Goal: Find specific page/section: Find specific page/section

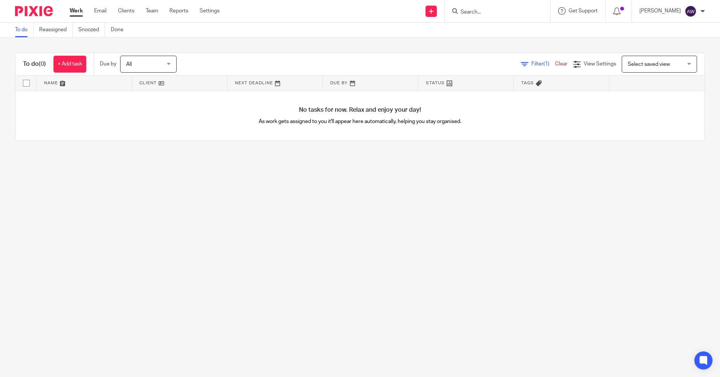
click at [468, 11] on input "Search" at bounding box center [494, 12] width 68 height 7
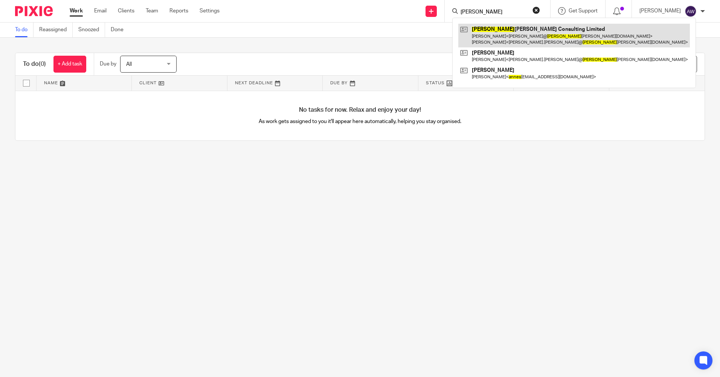
type input "agnes"
click at [523, 31] on link at bounding box center [574, 35] width 232 height 23
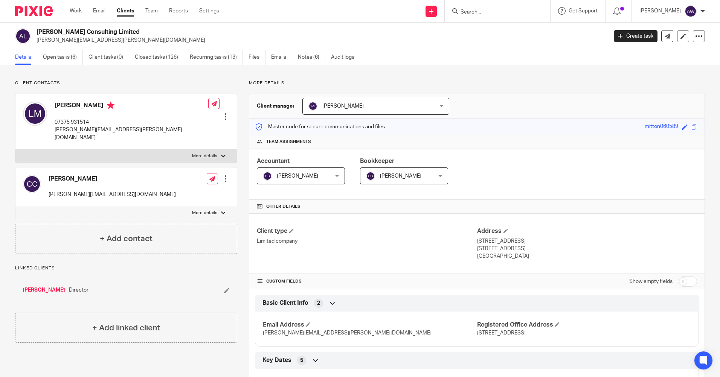
click at [477, 9] on input "Search" at bounding box center [494, 12] width 68 height 7
type input "jms"
click at [488, 37] on link at bounding box center [521, 32] width 127 height 17
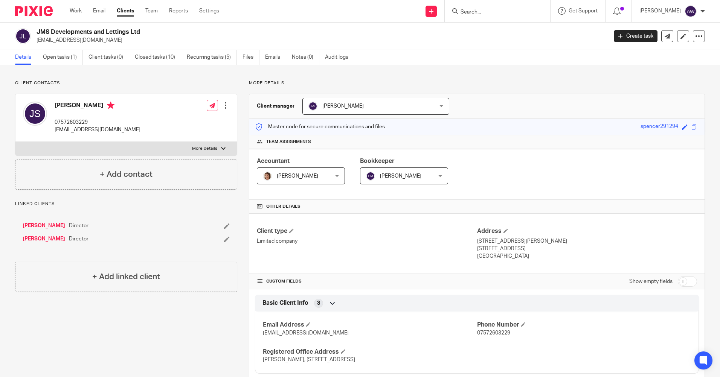
click at [467, 11] on input "Search" at bounding box center [494, 12] width 68 height 7
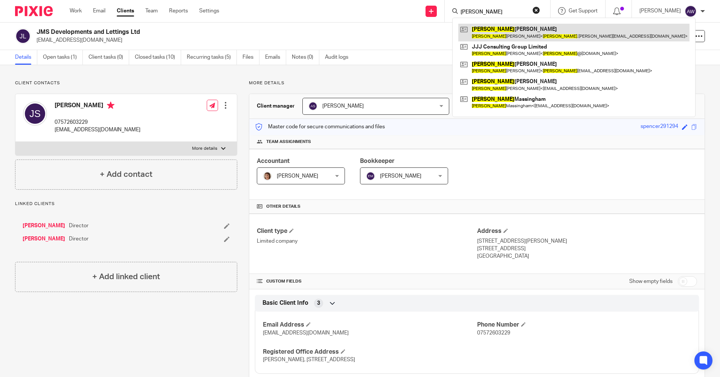
type input "julian"
click at [496, 29] on link at bounding box center [573, 32] width 231 height 17
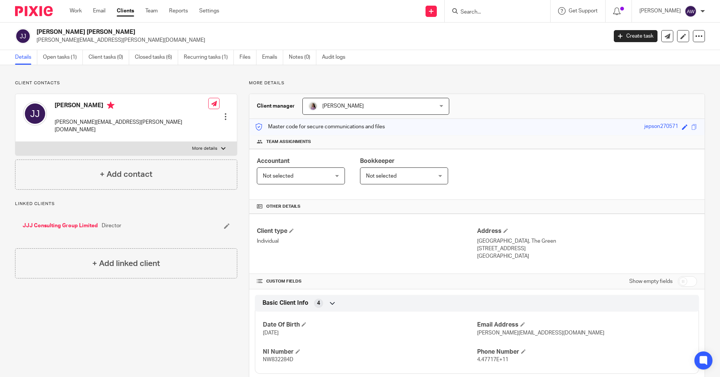
click at [490, 11] on input "Search" at bounding box center [494, 12] width 68 height 7
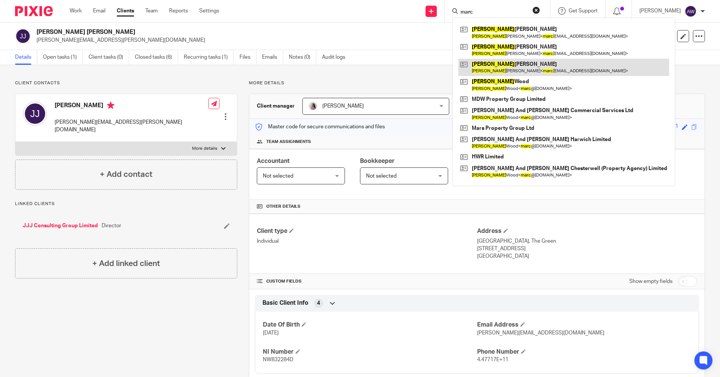
type input "marc"
click at [526, 74] on link at bounding box center [563, 67] width 211 height 17
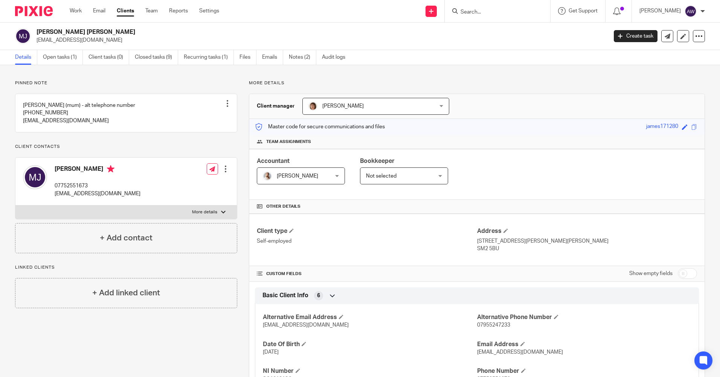
click at [472, 12] on input "Search" at bounding box center [494, 12] width 68 height 7
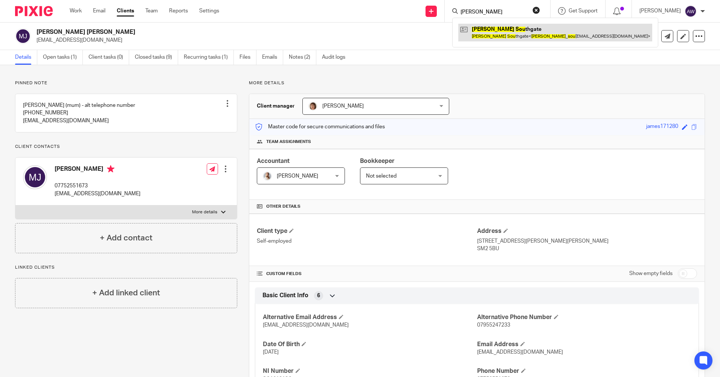
type input "martin sou"
click at [496, 32] on link at bounding box center [555, 32] width 194 height 17
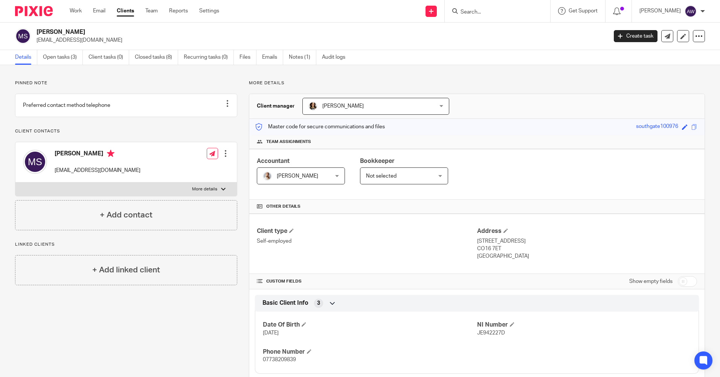
click at [466, 9] on input "Search" at bounding box center [494, 12] width 68 height 7
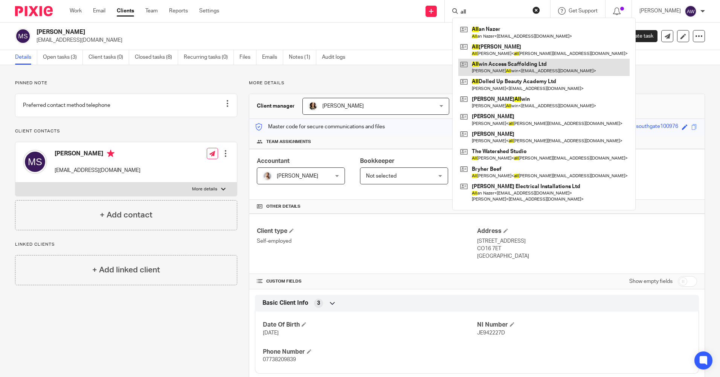
type input "all"
click at [502, 65] on link at bounding box center [543, 67] width 171 height 17
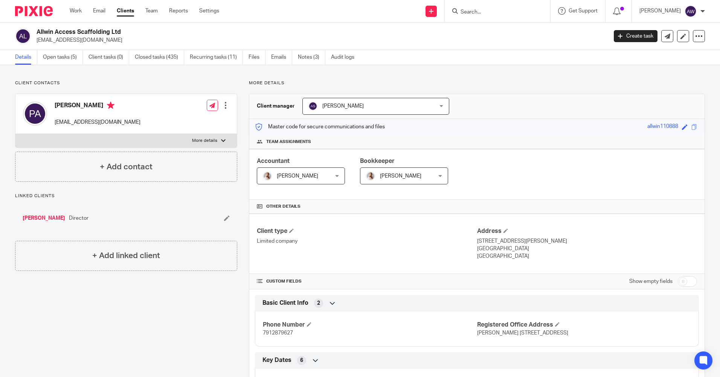
click at [473, 6] on div at bounding box center [497, 11] width 105 height 22
click at [467, 12] on input "Search" at bounding box center [494, 12] width 68 height 7
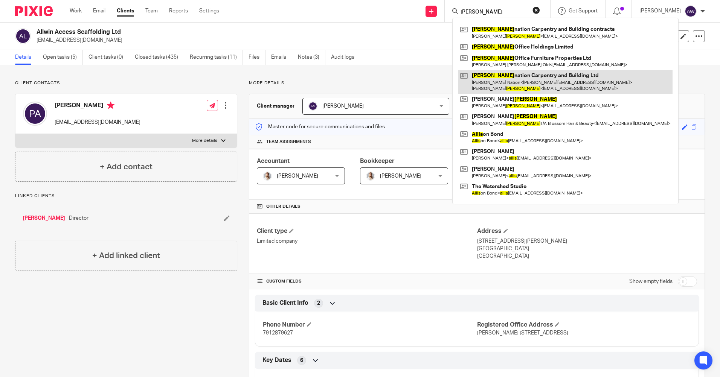
type input "wallis"
click at [526, 81] on link at bounding box center [565, 81] width 214 height 23
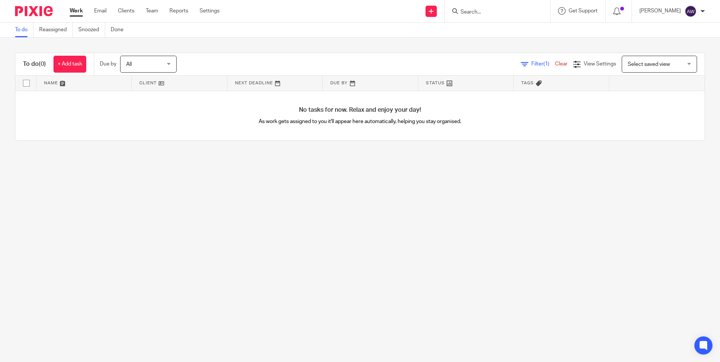
click at [491, 12] on input "Search" at bounding box center [494, 12] width 68 height 7
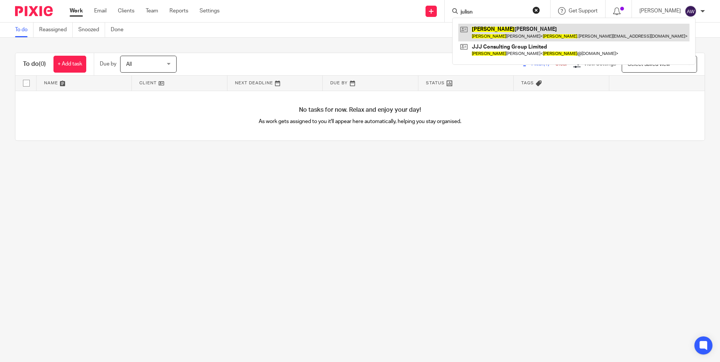
type input "julisn"
click at [495, 27] on link at bounding box center [573, 32] width 231 height 17
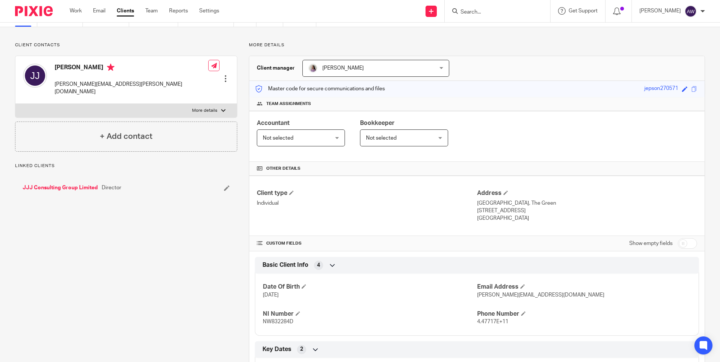
scroll to position [75, 0]
